Goal: Navigation & Orientation: Find specific page/section

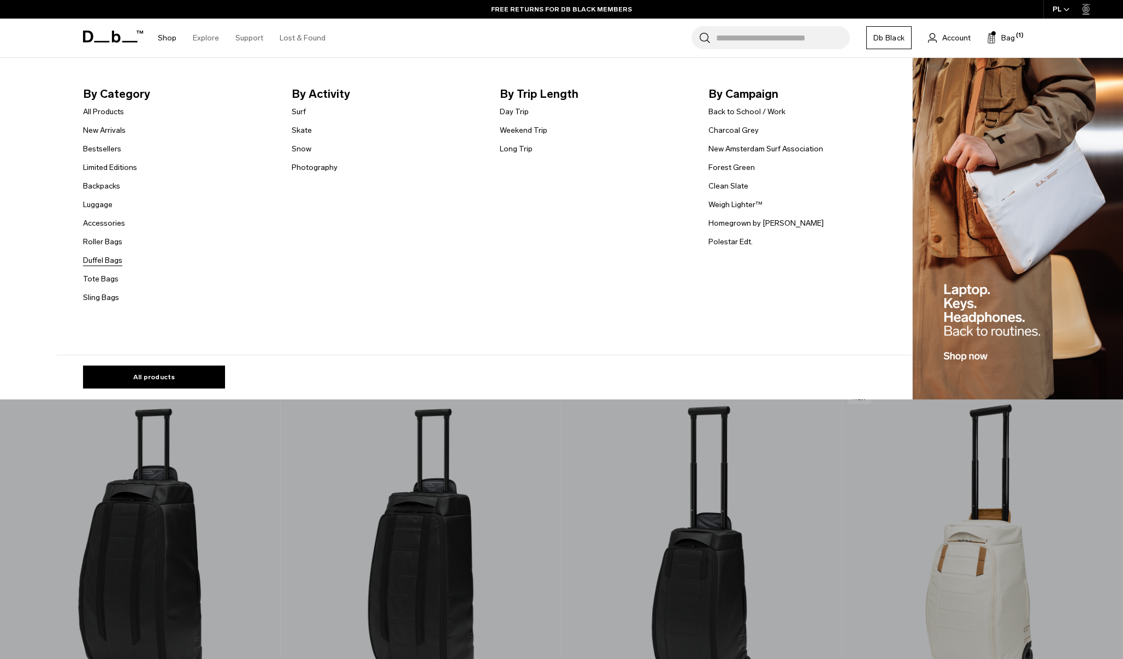
click at [103, 257] on link "Duffel Bags" at bounding box center [102, 260] width 39 height 11
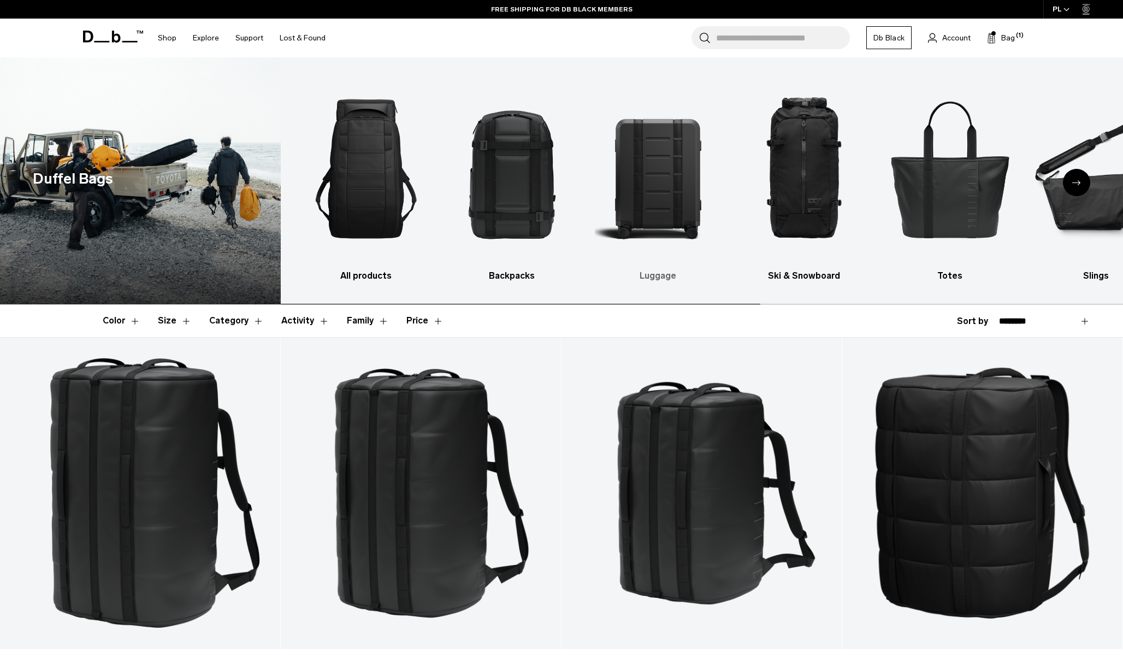
click at [671, 152] on img "3 / 10" at bounding box center [658, 169] width 127 height 190
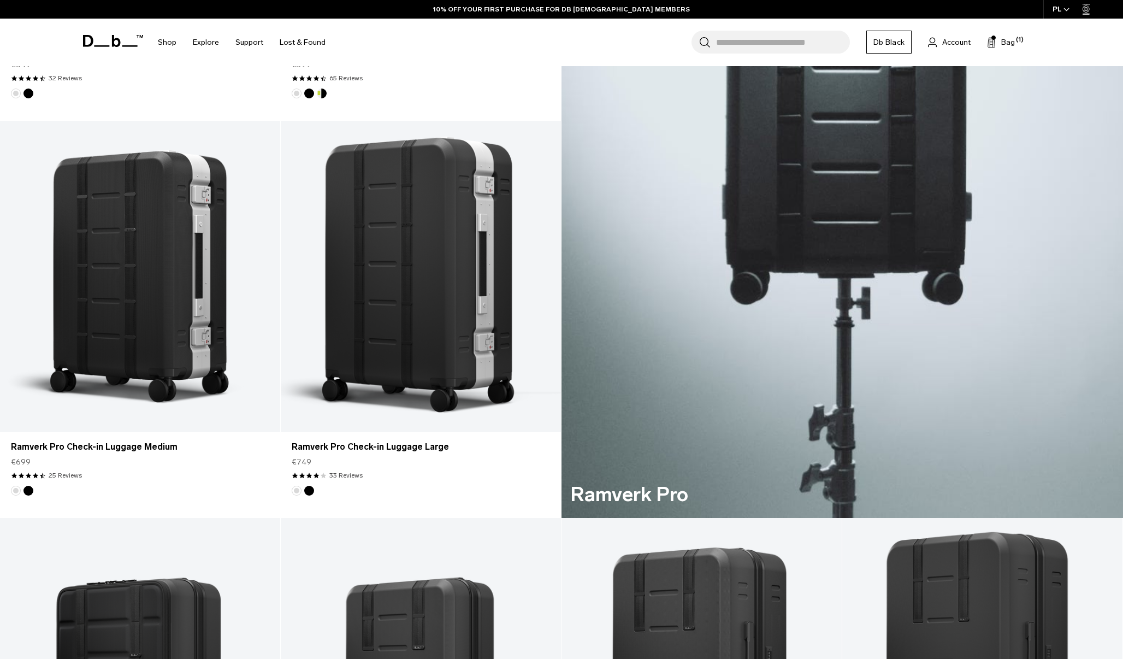
scroll to position [616, 0]
